Goal: Check status: Check status

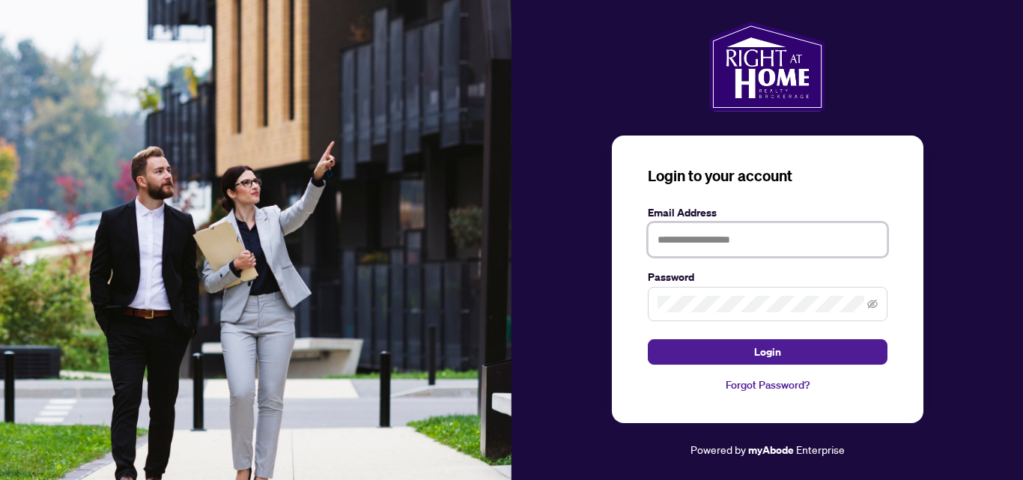
click at [661, 246] on input "text" at bounding box center [768, 240] width 240 height 34
type input "**********"
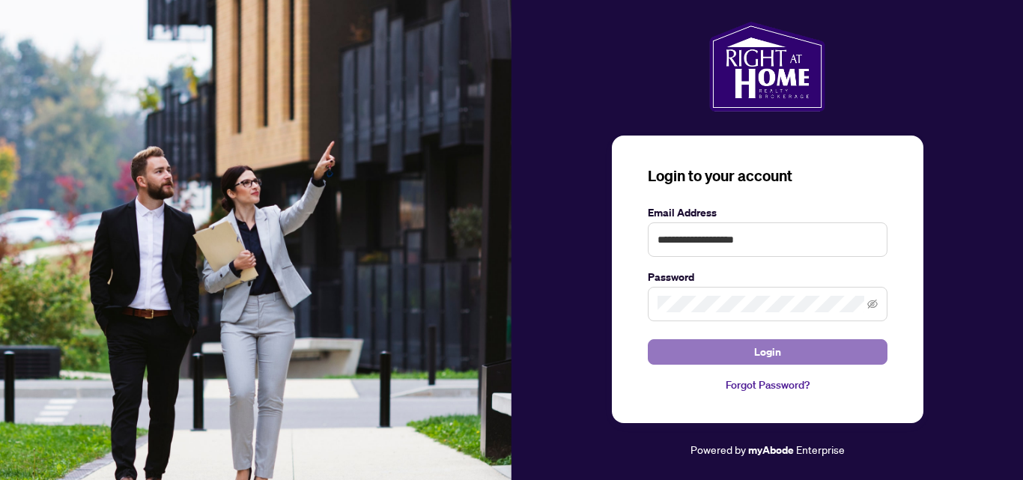
click at [759, 356] on span "Login" at bounding box center [767, 352] width 27 height 24
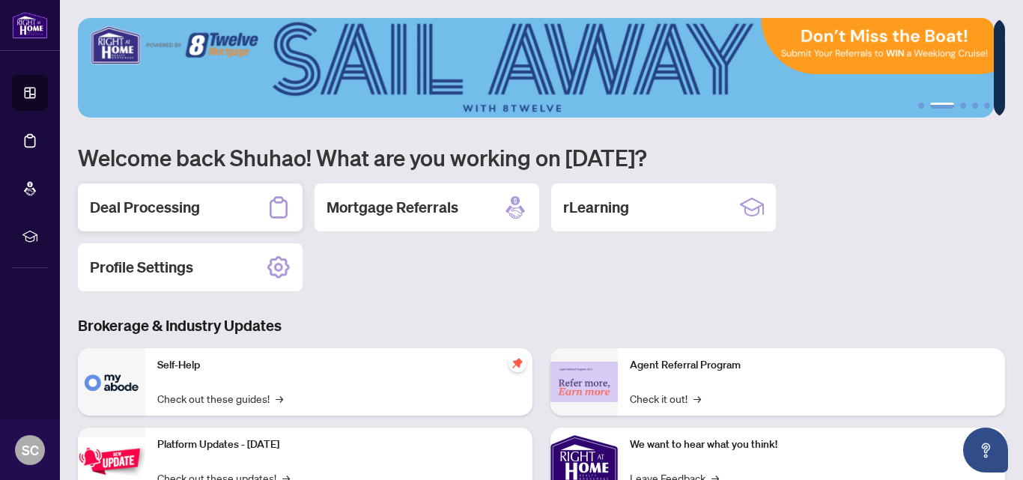
click at [175, 205] on h2 "Deal Processing" at bounding box center [145, 207] width 110 height 21
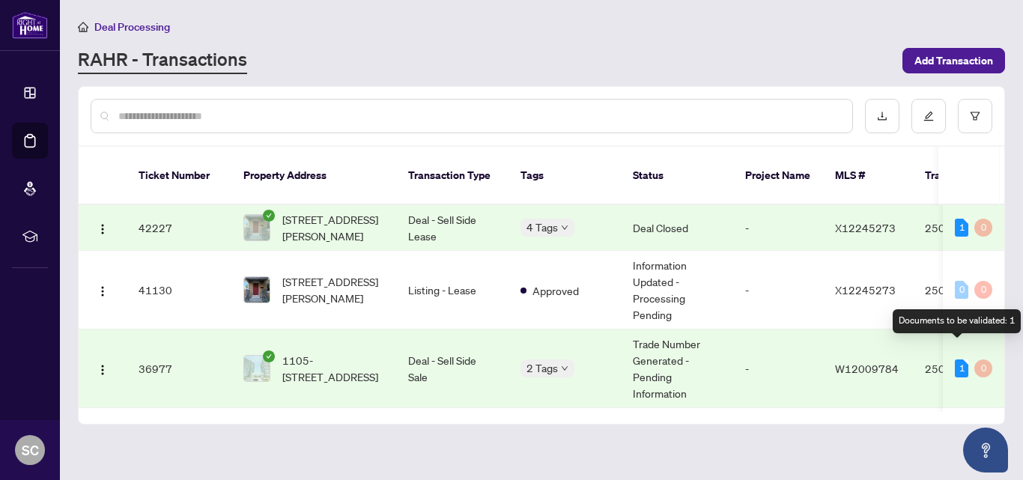
click at [957, 360] on div "1" at bounding box center [961, 369] width 13 height 18
click at [587, 361] on td "2 Tags" at bounding box center [565, 369] width 112 height 79
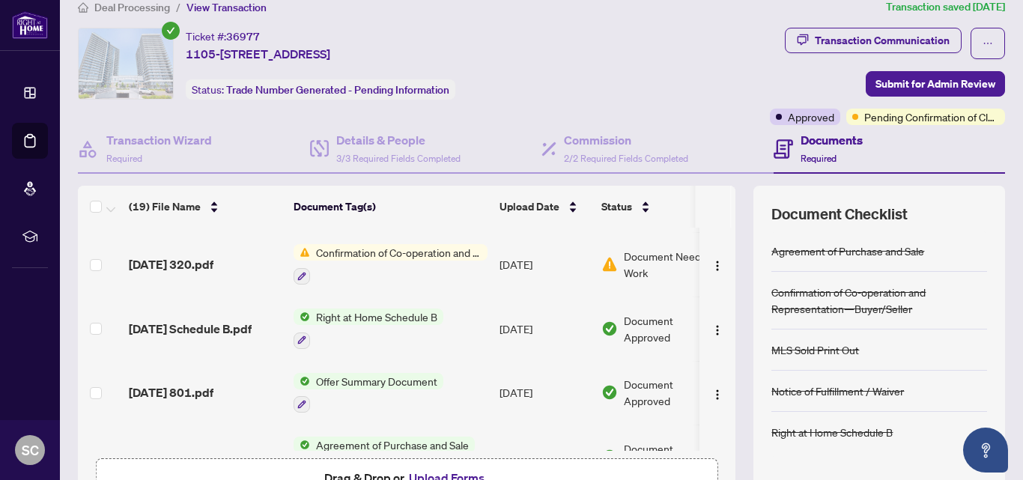
scroll to position [844, 0]
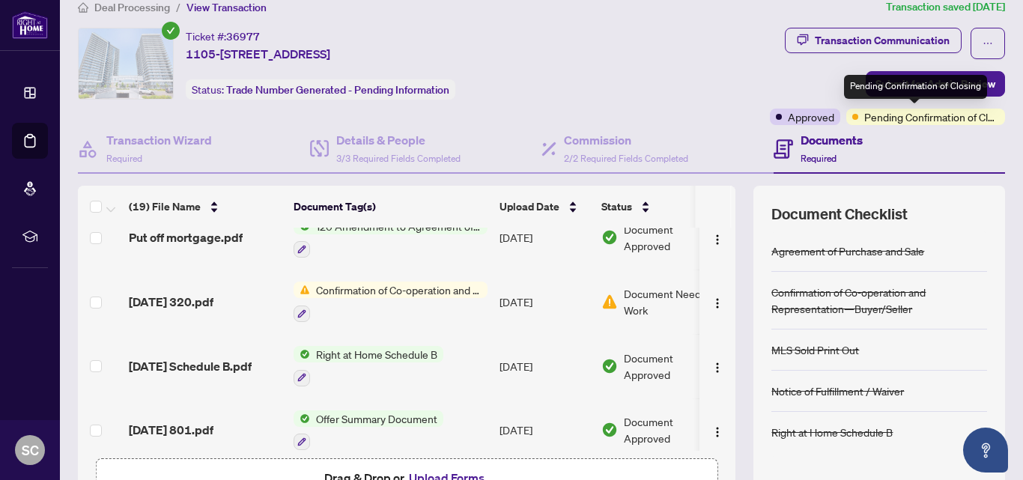
click at [925, 121] on span "Pending Confirmation of Closing" at bounding box center [932, 117] width 135 height 16
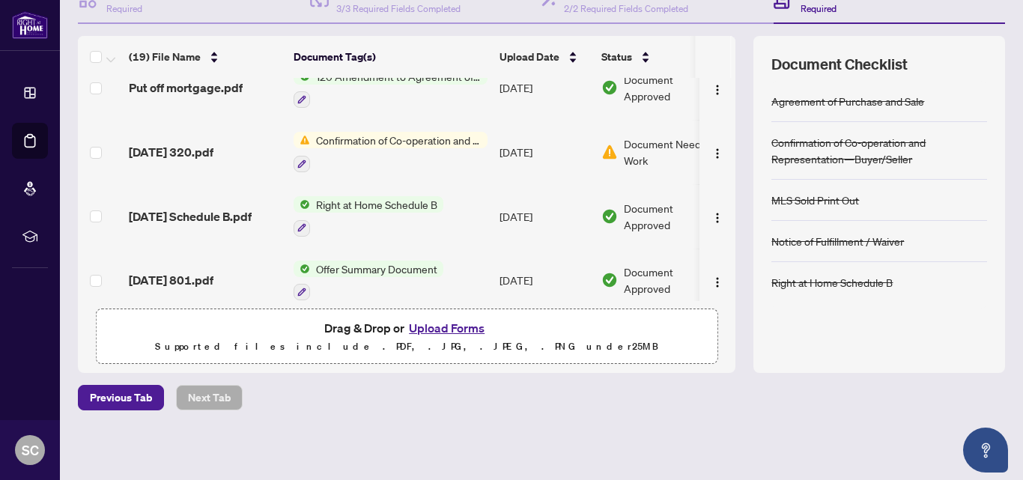
scroll to position [0, 0]
